Goal: Find specific page/section: Find specific page/section

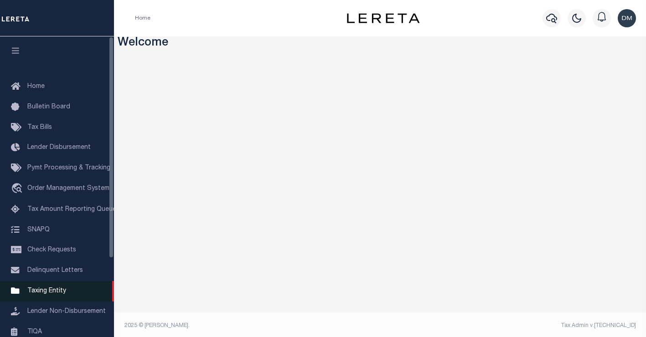
click at [56, 294] on span "Taxing Entity" at bounding box center [46, 291] width 39 height 6
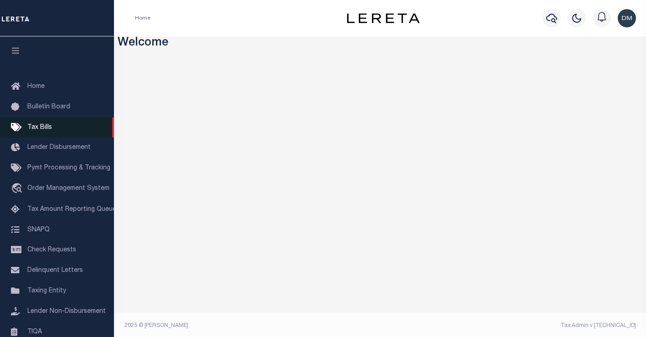
click at [39, 129] on span "Tax Bills" at bounding box center [39, 127] width 25 height 6
